Goal: Transaction & Acquisition: Purchase product/service

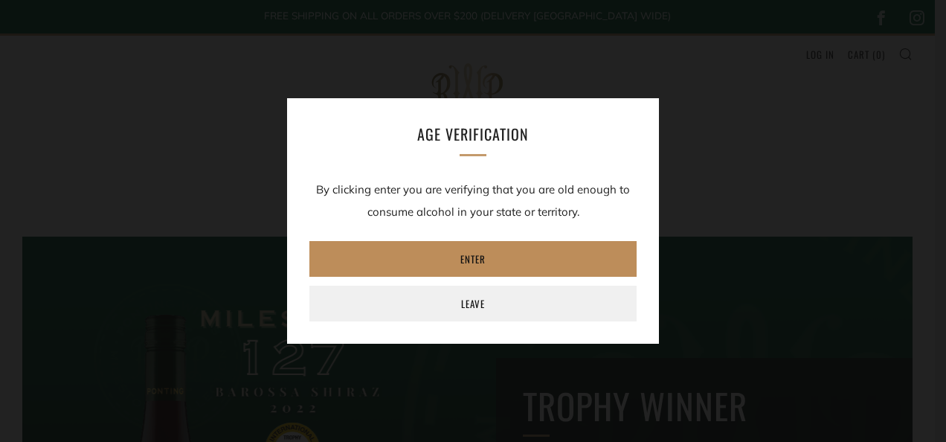
click at [582, 257] on link "Enter" at bounding box center [472, 259] width 327 height 36
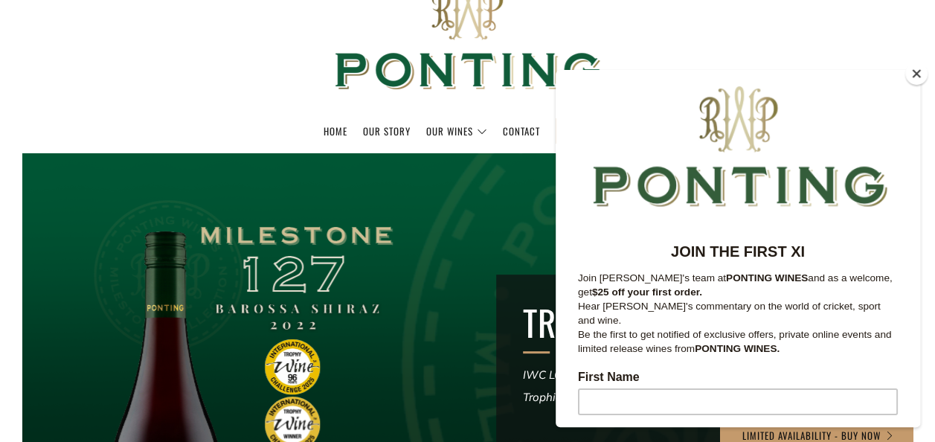
scroll to position [59, 0]
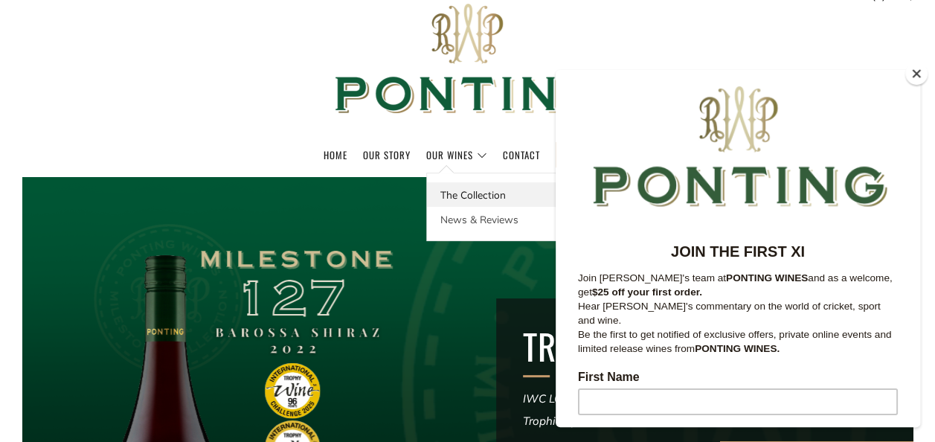
click at [448, 190] on link "The Collection" at bounding box center [493, 194] width 132 height 25
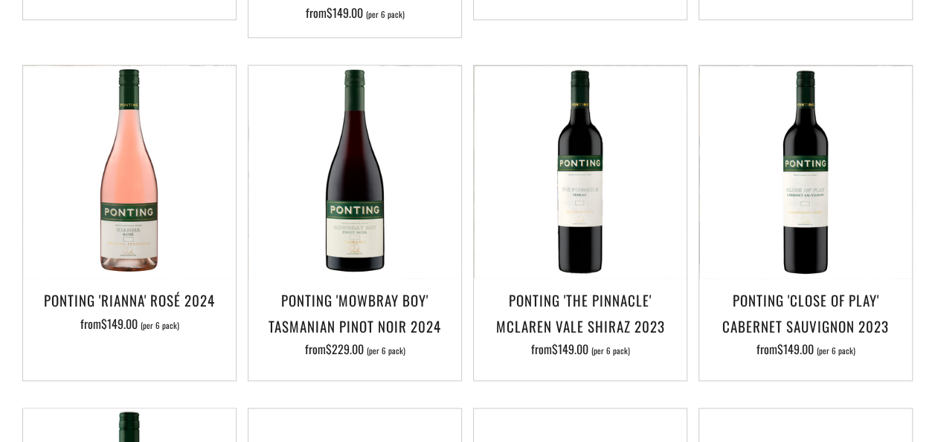
scroll to position [684, 0]
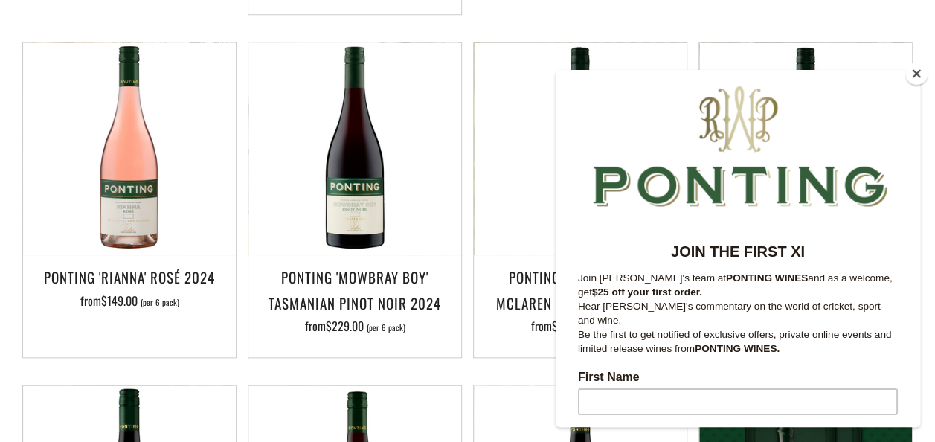
click at [913, 73] on button "Close" at bounding box center [916, 73] width 22 height 22
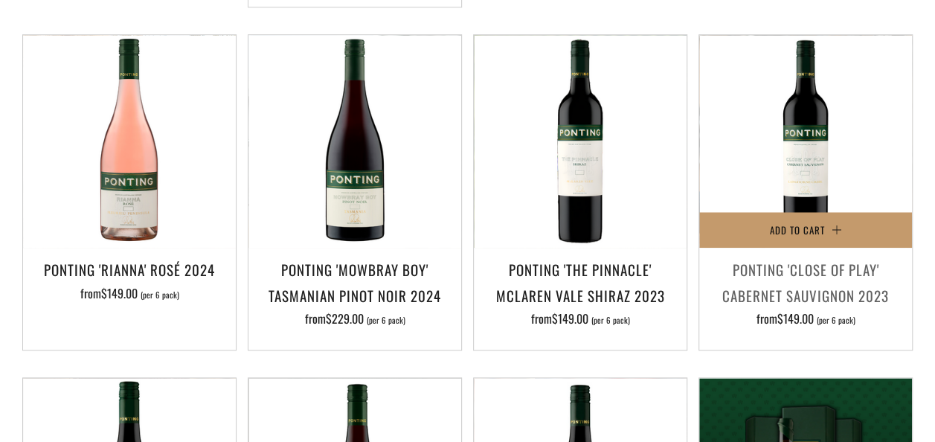
scroll to position [714, 0]
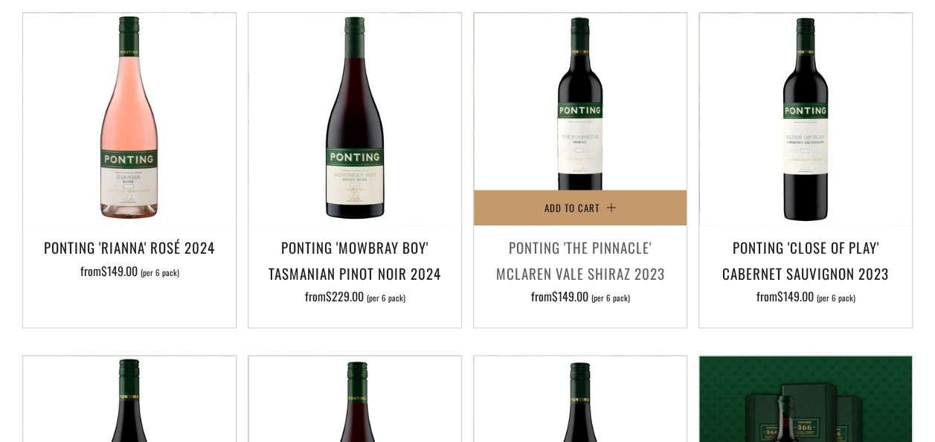
click at [631, 280] on h3 "Ponting 'The Pinnacle' McLaren Vale Shiraz 2023" at bounding box center [580, 259] width 198 height 51
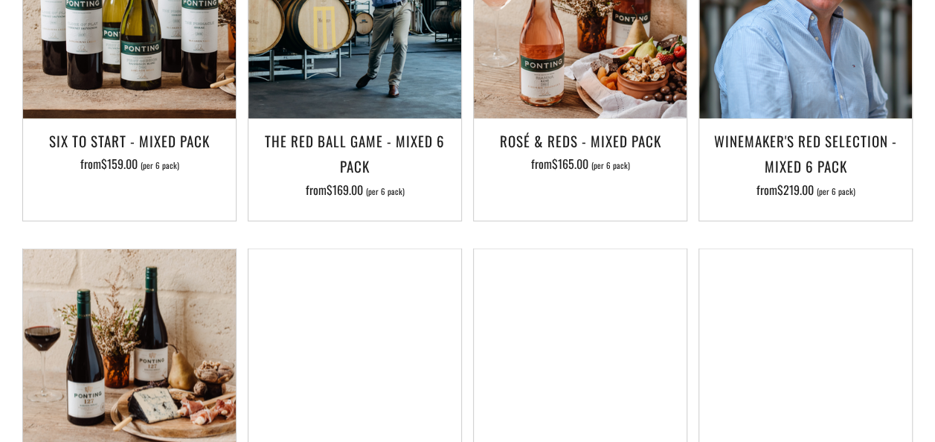
scroll to position [1338, 0]
